Goal: Task Accomplishment & Management: Use online tool/utility

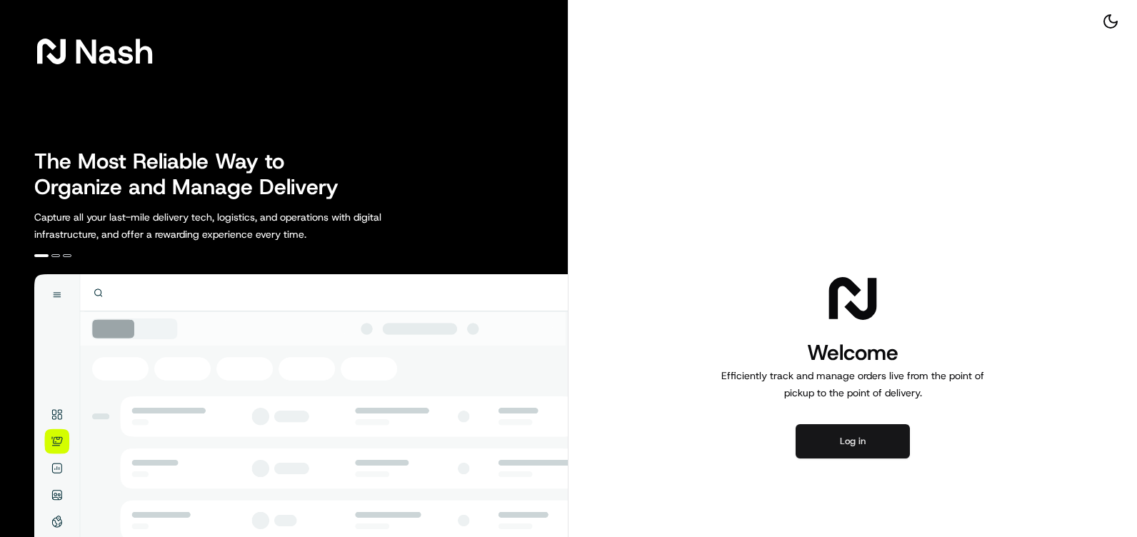
click at [835, 428] on button "Log in" at bounding box center [852, 441] width 114 height 34
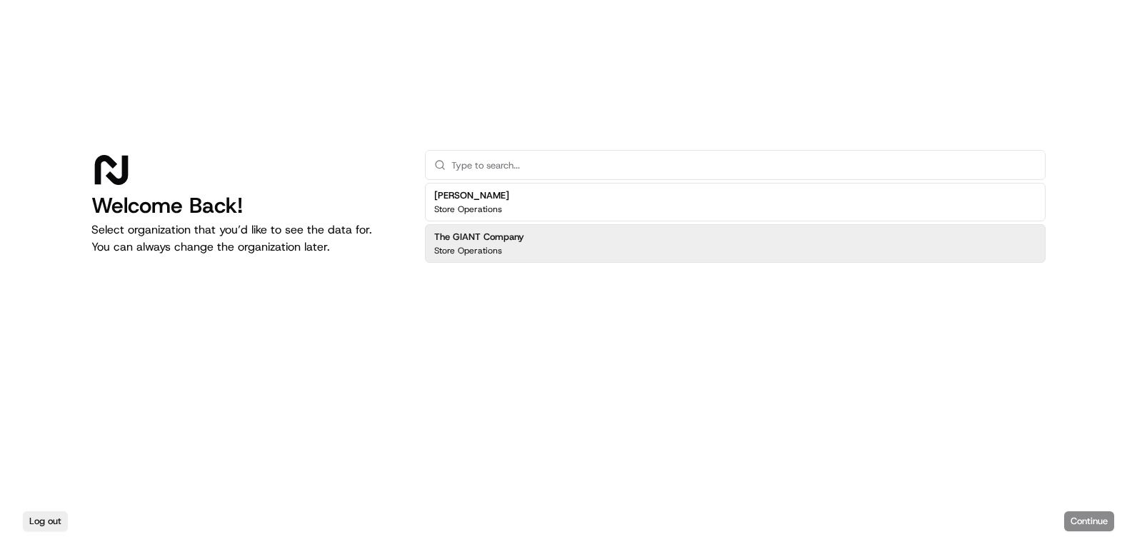
click at [481, 251] on p "Store Operations" at bounding box center [468, 250] width 68 height 11
click at [1097, 518] on button "Continue" at bounding box center [1089, 521] width 50 height 20
